Goal: Browse casually: Explore the website without a specific task or goal

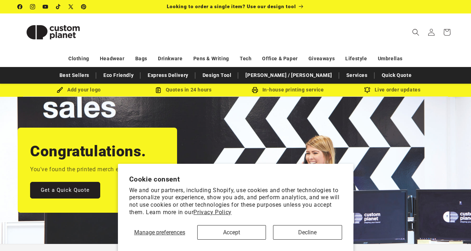
click at [214, 228] on button "Accept" at bounding box center [231, 232] width 69 height 15
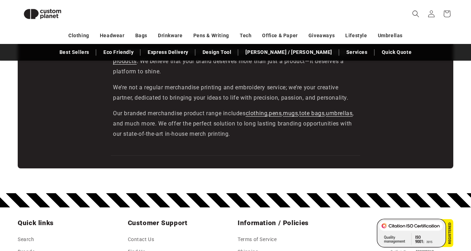
scroll to position [1234, 0]
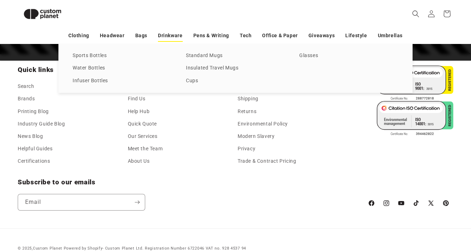
click at [161, 35] on link "Drinkware" at bounding box center [170, 35] width 24 height 12
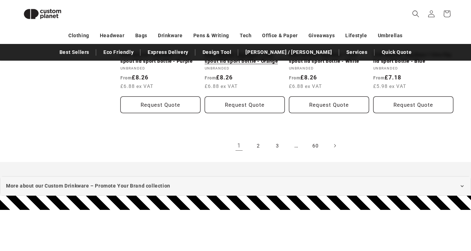
scroll to position [1559, 0]
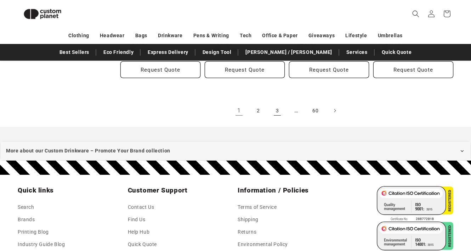
click at [276, 105] on link "3" at bounding box center [278, 111] width 16 height 16
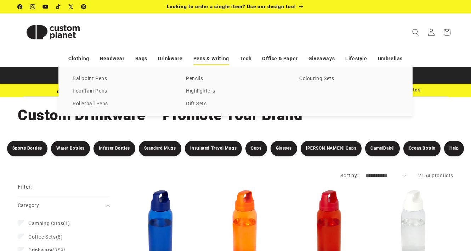
click at [210, 59] on link "Pens & Writing" at bounding box center [212, 58] width 36 height 12
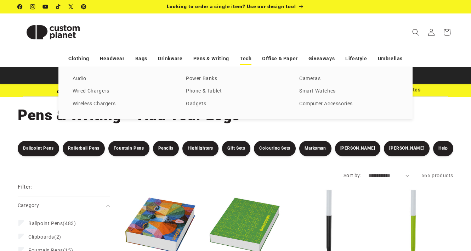
click at [249, 55] on link "Tech" at bounding box center [246, 58] width 12 height 12
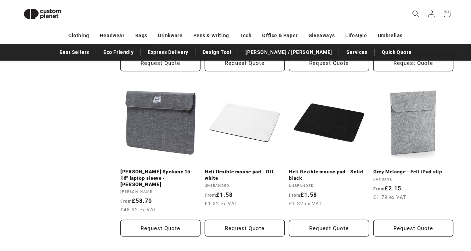
scroll to position [754, 0]
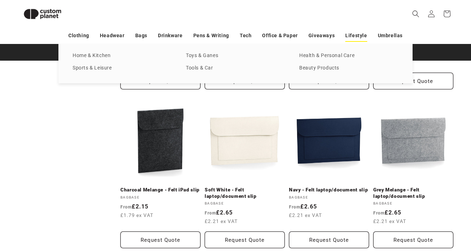
click at [351, 33] on link "Lifestyle" at bounding box center [357, 35] width 22 height 12
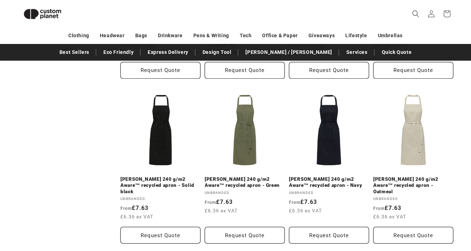
scroll to position [1403, 0]
